Goal: Share content

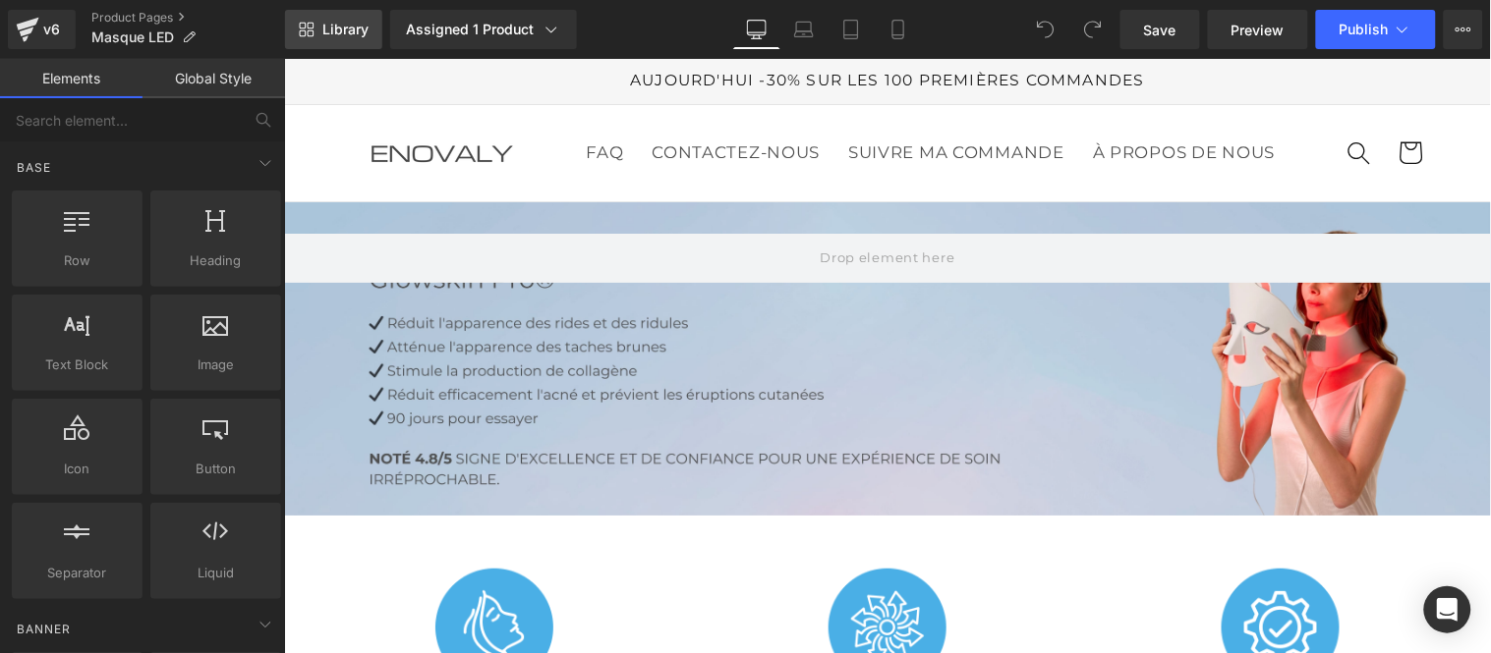
click at [337, 26] on span "Library" at bounding box center [345, 30] width 46 height 18
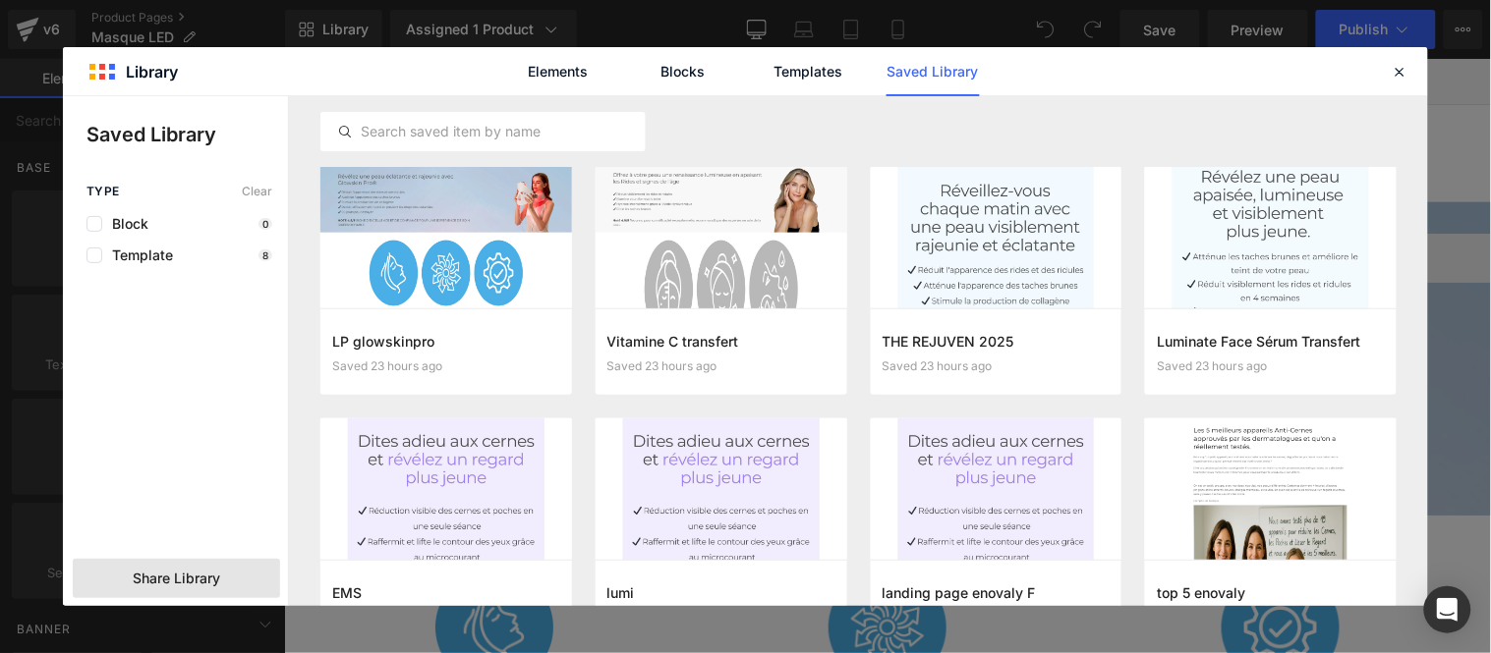
click at [174, 583] on span "Share Library" at bounding box center [176, 579] width 87 height 20
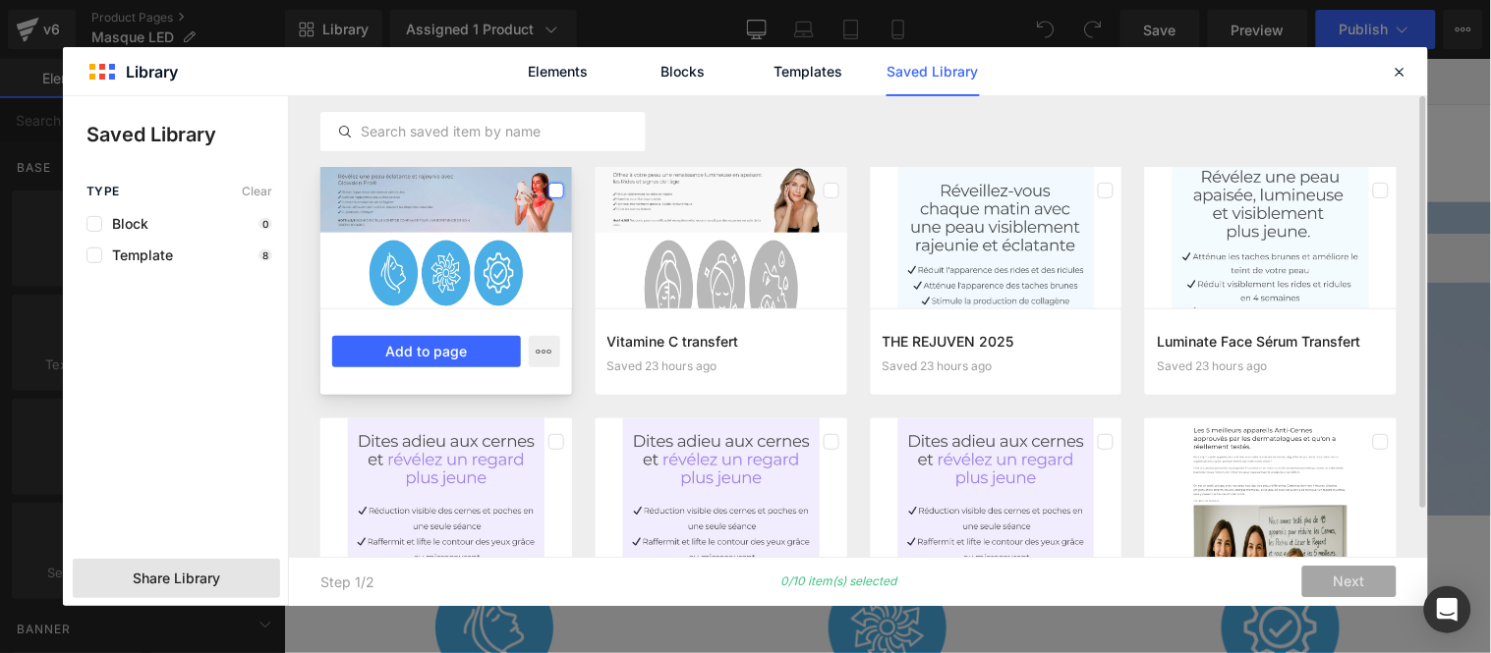
click at [550, 188] on label at bounding box center [556, 191] width 16 height 16
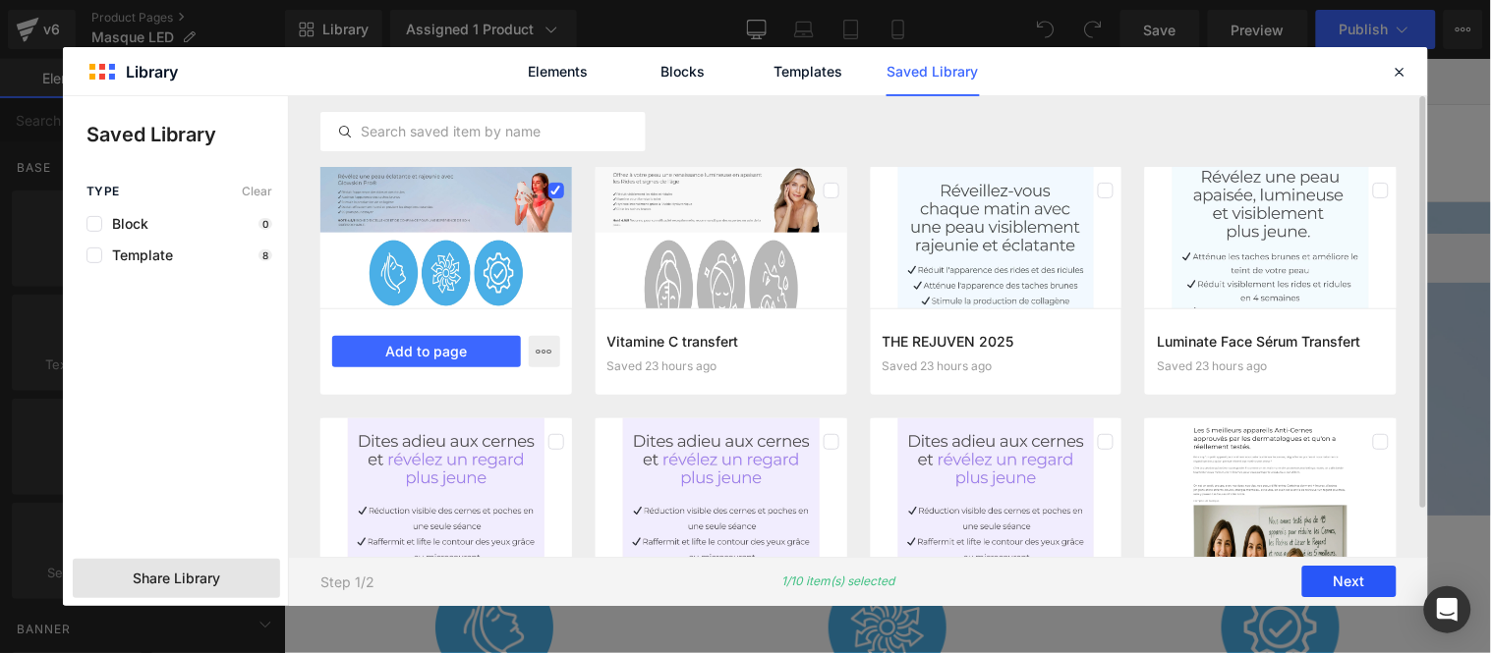
click at [1340, 586] on button "Next" at bounding box center [1349, 582] width 94 height 31
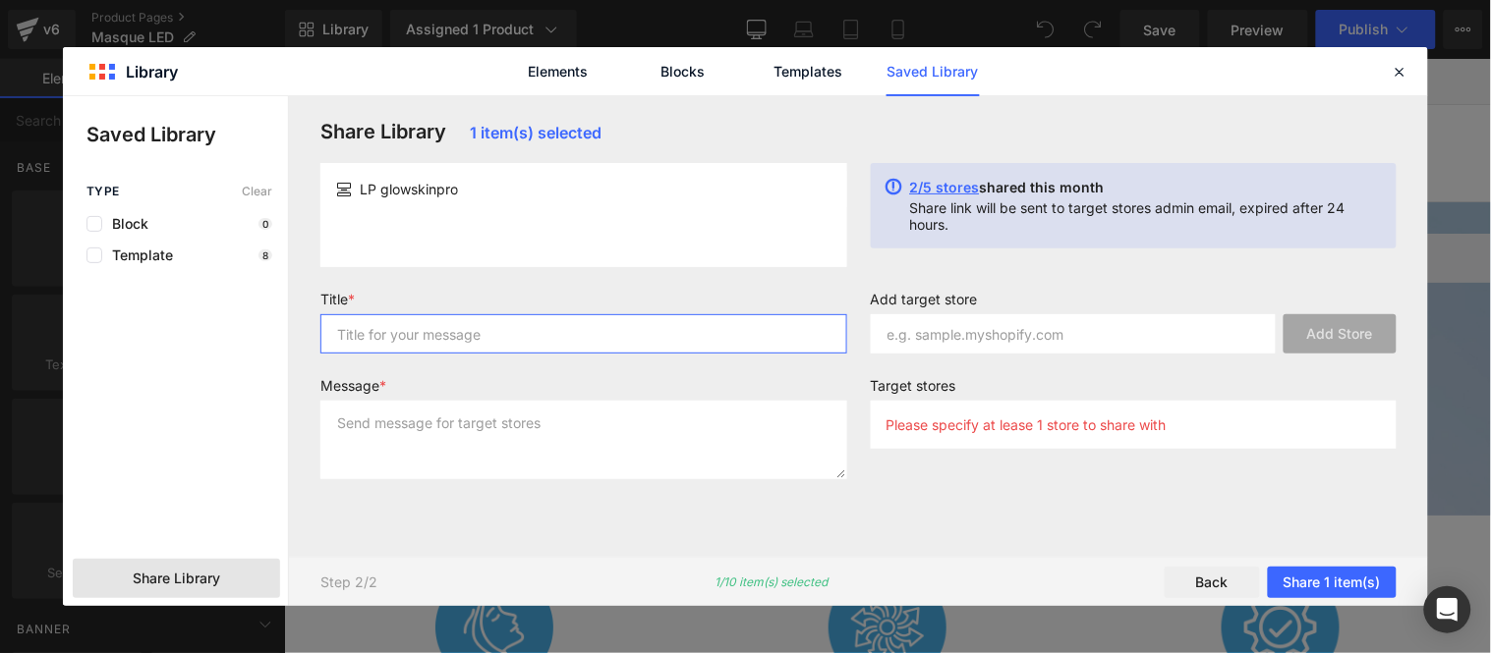
click at [459, 332] on input "text" at bounding box center [583, 333] width 527 height 39
type input "Masque"
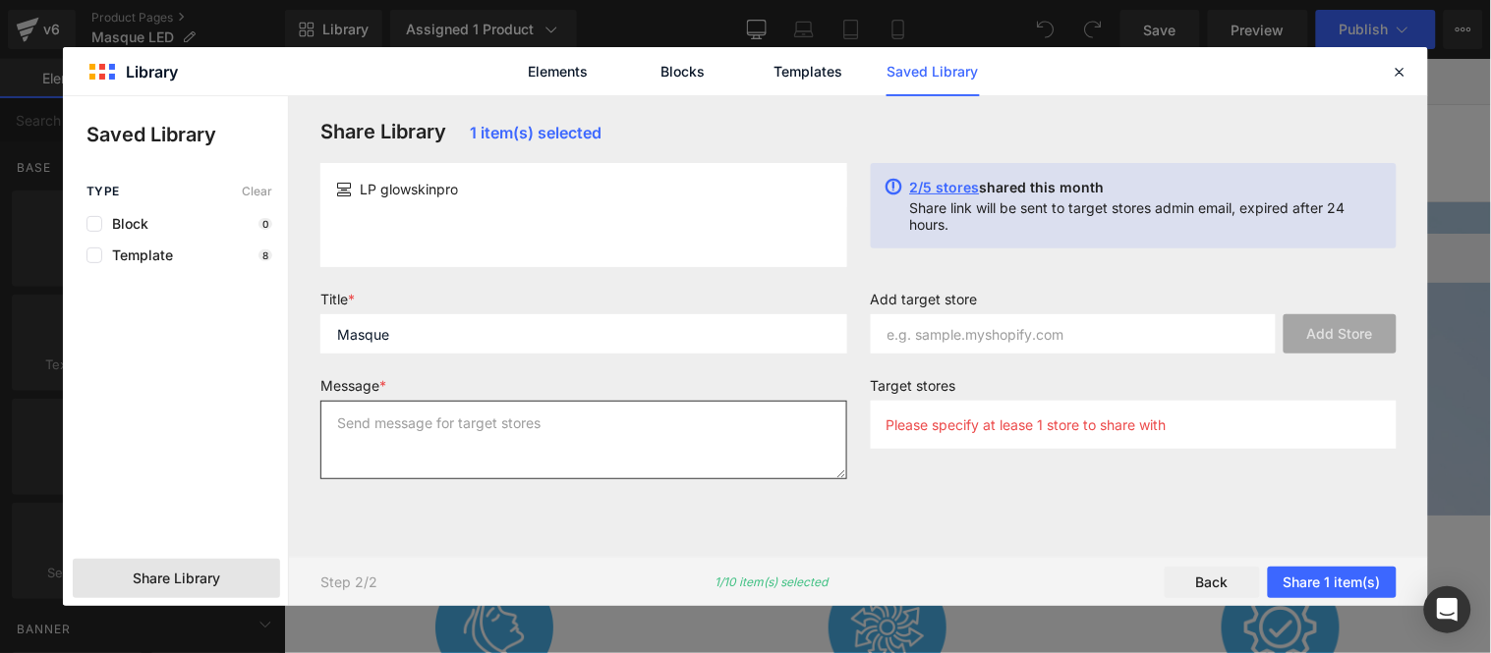
click at [477, 430] on textarea at bounding box center [583, 440] width 527 height 79
type textarea "Masque"
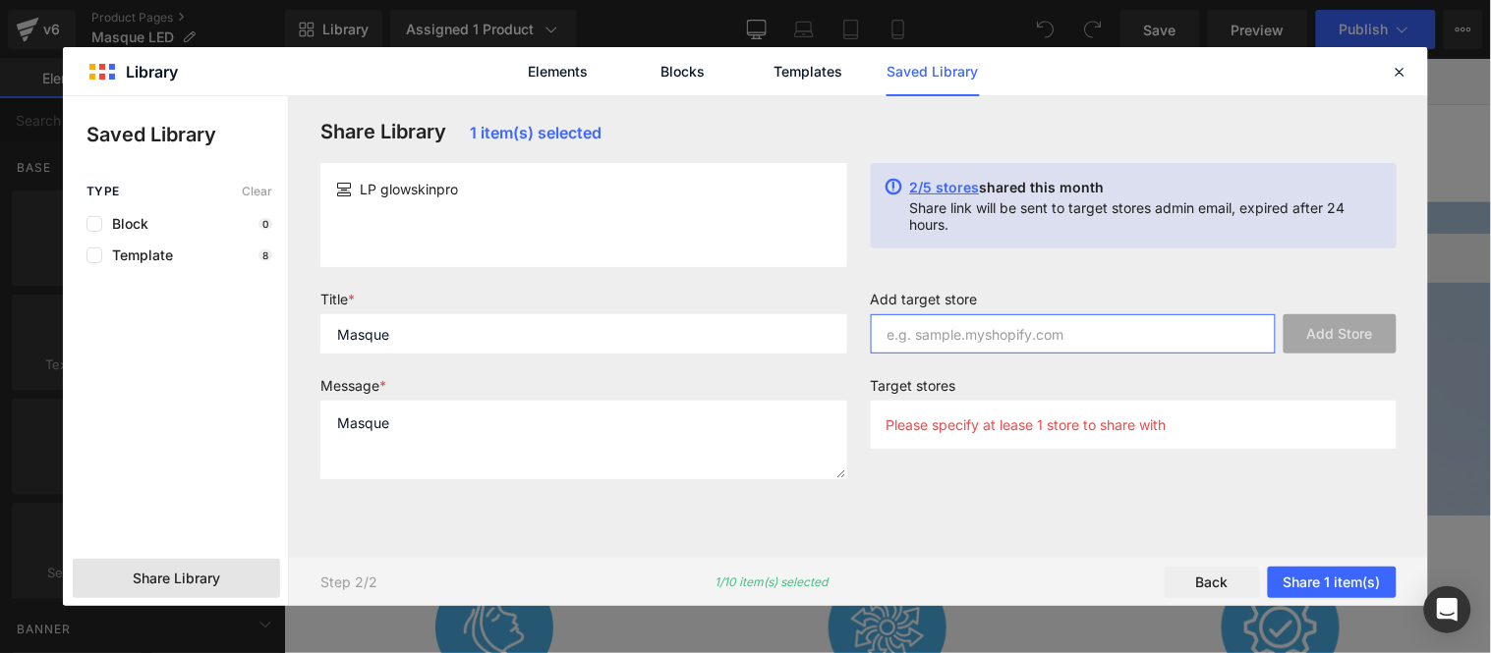
click at [1036, 334] on input "text" at bounding box center [1074, 333] width 406 height 39
paste input "zcp03y-52"
type input "zcp03y-52"
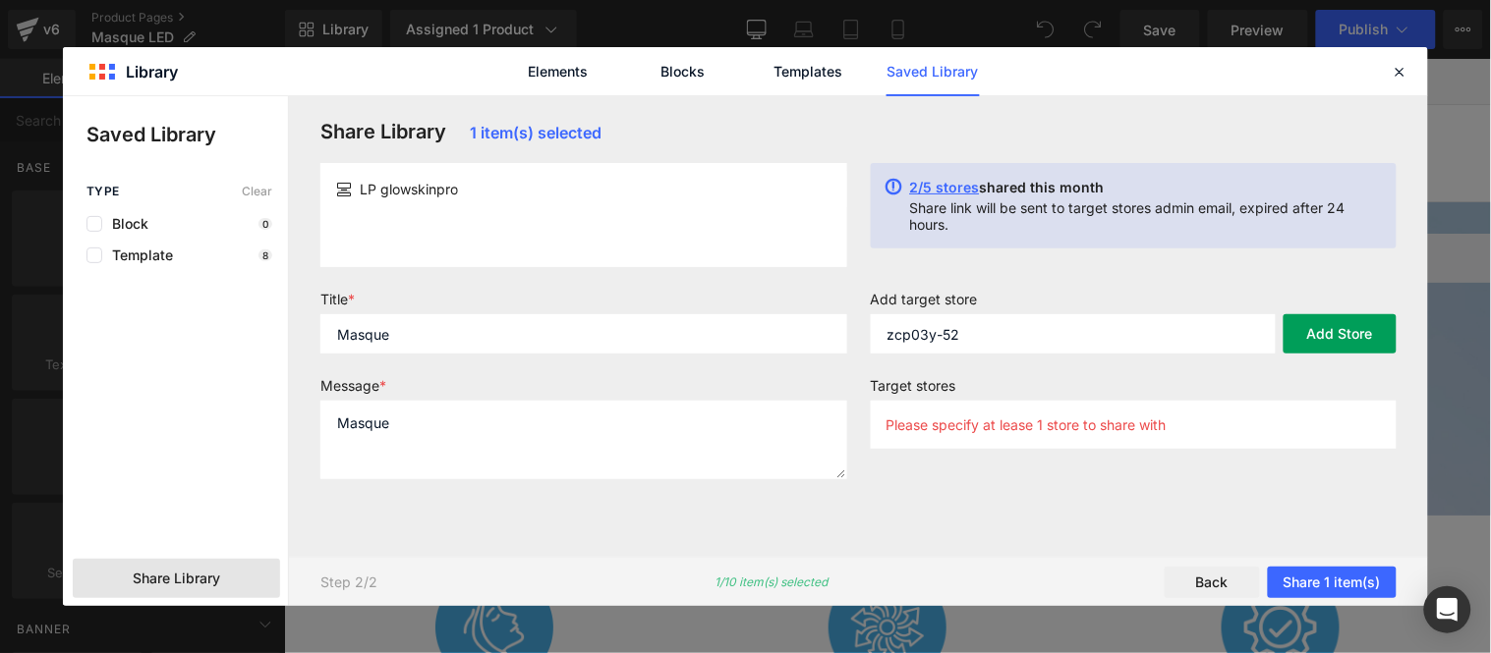
click at [1348, 328] on button "Add Store" at bounding box center [1339, 333] width 113 height 39
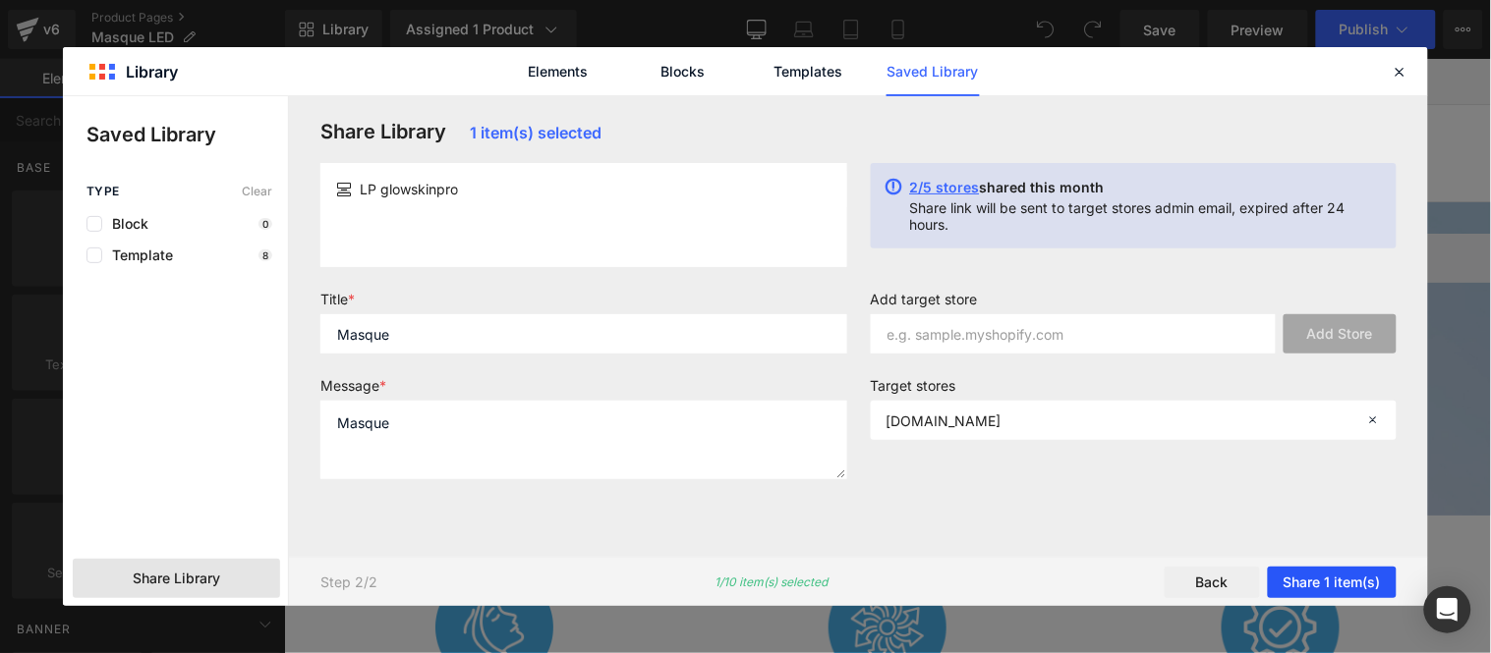
click at [1322, 578] on button "Share 1 item(s)" at bounding box center [1332, 582] width 129 height 31
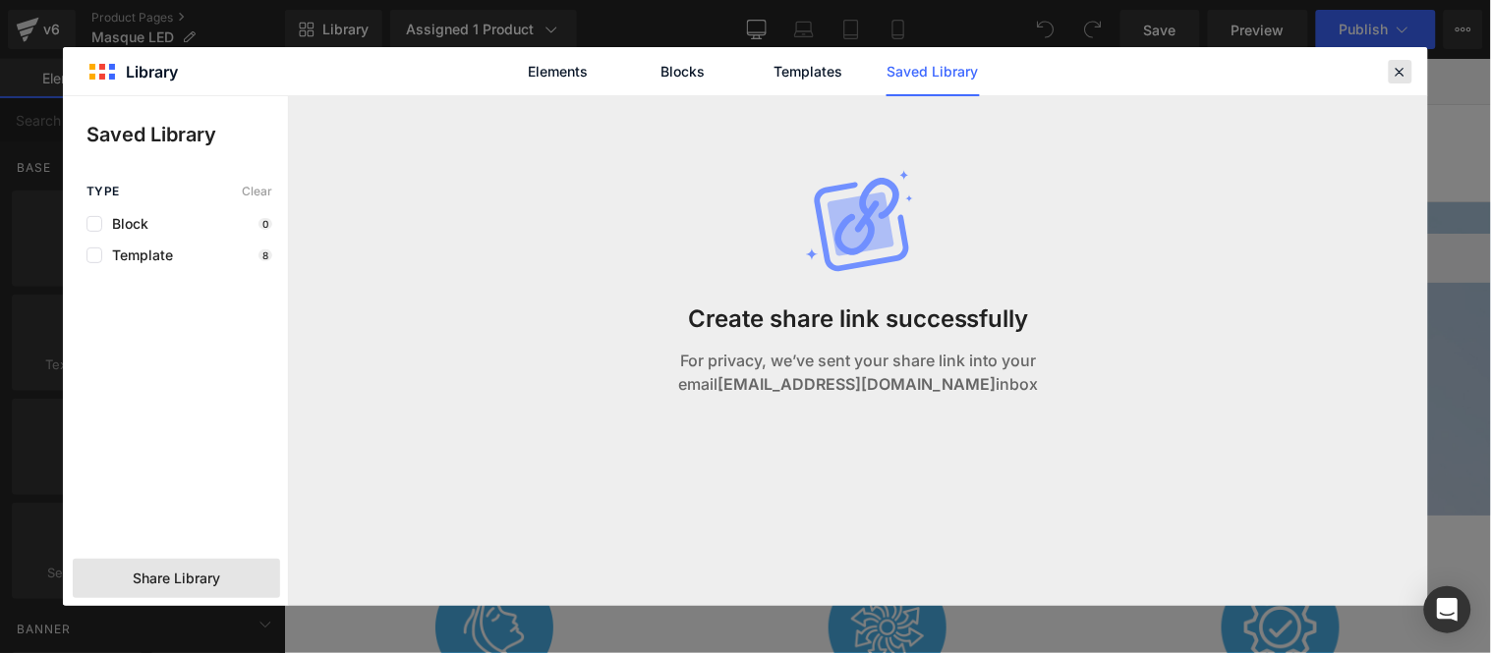
click at [1400, 80] on icon at bounding box center [1400, 72] width 18 height 18
